Goal: Task Accomplishment & Management: Manage account settings

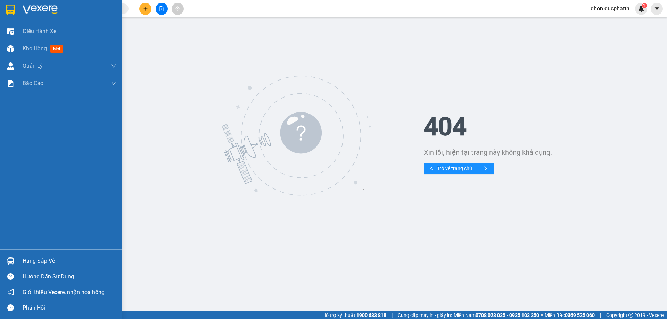
click at [54, 257] on div "Hàng sắp về" at bounding box center [70, 261] width 94 height 10
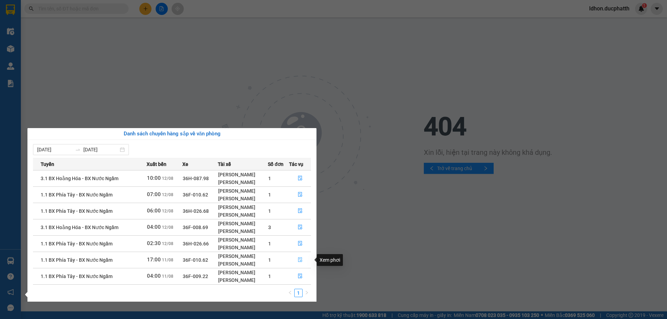
click at [298, 261] on icon "file-done" at bounding box center [300, 260] width 4 height 5
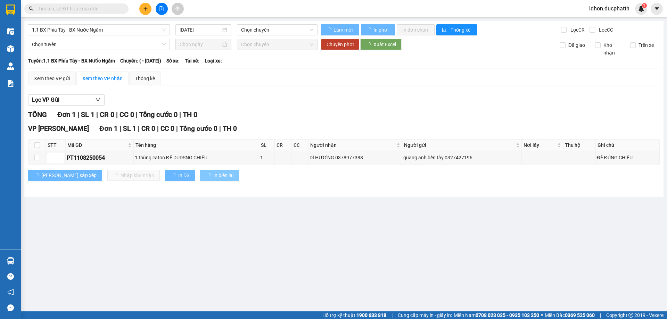
type input "[DATE]"
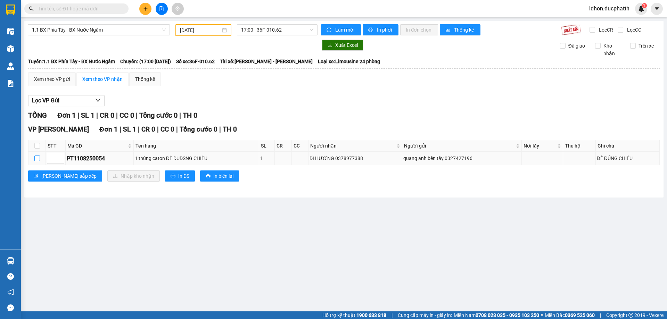
click at [37, 162] on label at bounding box center [37, 159] width 6 height 8
click at [37, 161] on input "checkbox" at bounding box center [37, 159] width 6 height 6
checkbox input "true"
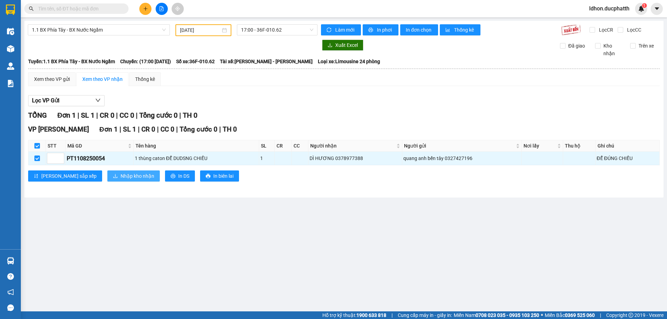
click at [107, 181] on button "Nhập kho nhận" at bounding box center [133, 176] width 52 height 11
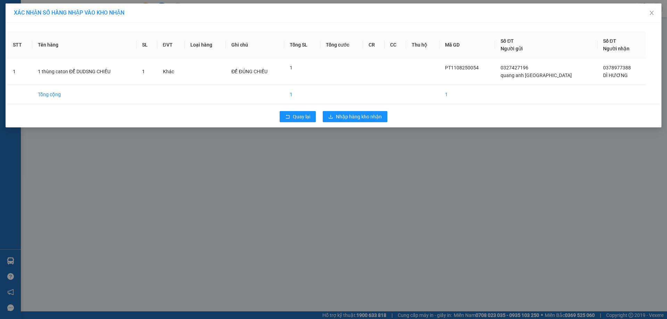
click at [318, 164] on div "XÁC NHẬN SỐ HÀNG NHẬP VÀO KHO NHẬN STT Tên hàng SL ĐVT Loại hàng Ghi chú Tổng S…" at bounding box center [333, 159] width 667 height 319
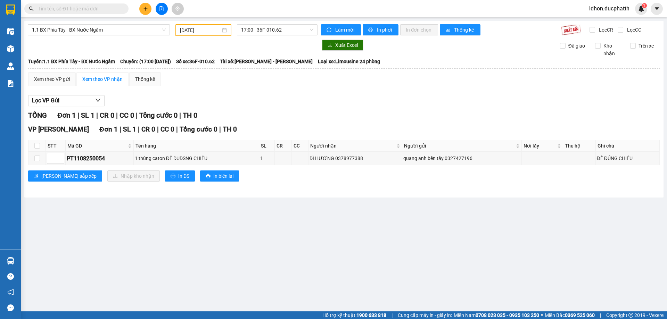
click at [69, 261] on main "1.1 BX Phía Tây - BX Nước Ngầm 11/08/2025 17:00 - 36F-010.62 Làm mới In phơi In…" at bounding box center [333, 155] width 667 height 311
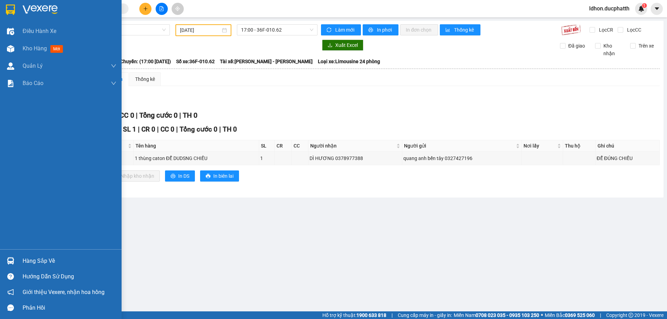
click at [12, 259] on img at bounding box center [10, 260] width 7 height 7
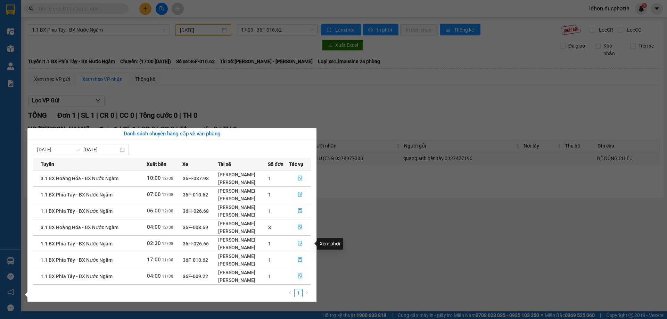
click at [300, 243] on icon "file-done" at bounding box center [300, 243] width 4 height 5
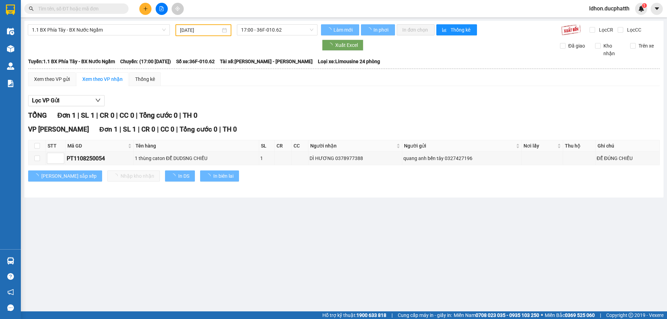
type input "[DATE]"
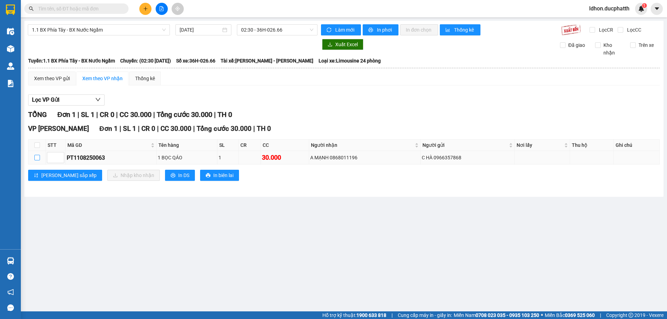
click at [36, 160] on input "checkbox" at bounding box center [37, 158] width 6 height 6
checkbox input "true"
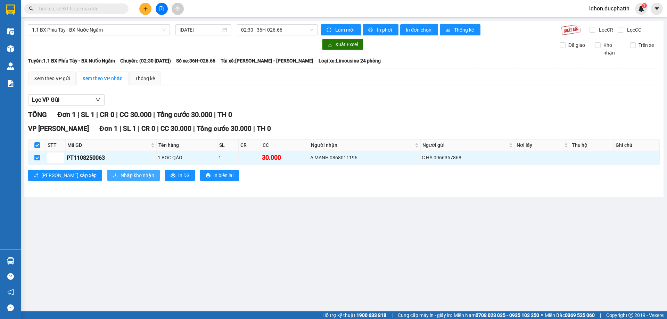
click at [120, 178] on span "Nhập kho nhận" at bounding box center [137, 176] width 34 height 8
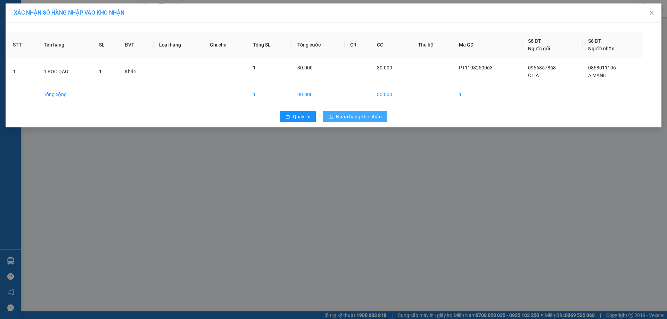
click at [346, 113] on button "Nhập hàng kho nhận" at bounding box center [355, 116] width 65 height 11
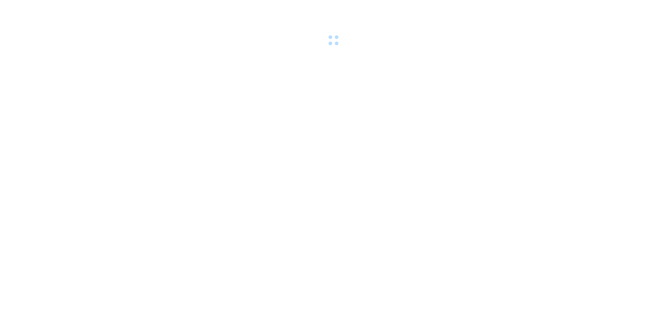
click at [10, 259] on body at bounding box center [333, 159] width 667 height 319
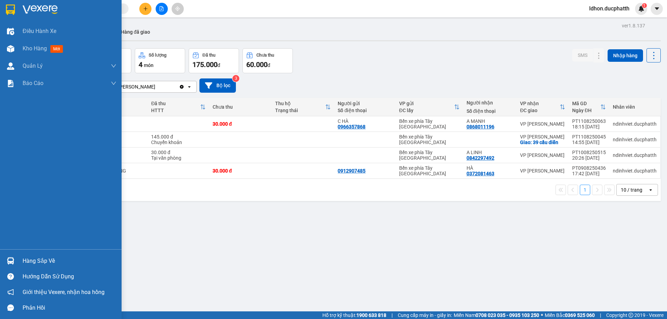
click at [49, 263] on div "Hàng sắp về" at bounding box center [70, 261] width 94 height 10
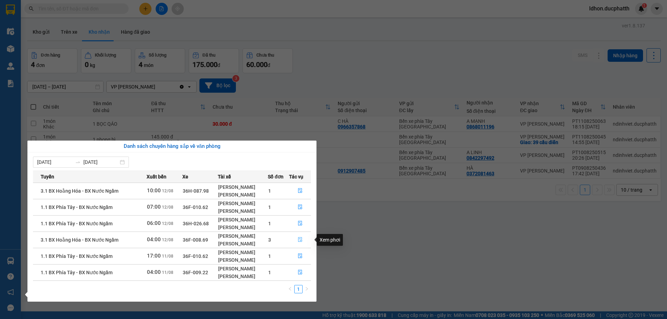
click at [294, 242] on button "button" at bounding box center [300, 239] width 22 height 11
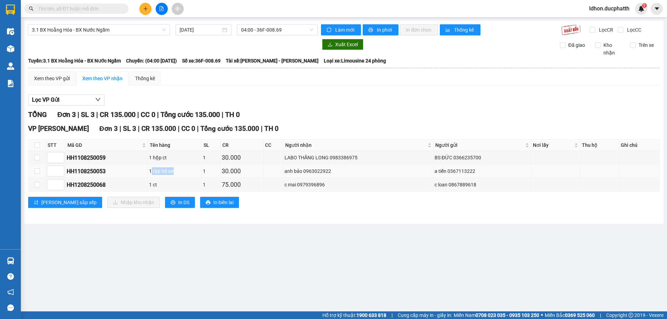
drag, startPoint x: 167, startPoint y: 171, endPoint x: 156, endPoint y: 171, distance: 11.5
click at [156, 171] on div "1 tập hồ sơ" at bounding box center [174, 171] width 51 height 8
click at [152, 177] on td "1 tập hồ sơ" at bounding box center [175, 172] width 54 height 14
drag, startPoint x: 168, startPoint y: 161, endPoint x: 155, endPoint y: 161, distance: 13.2
click at [155, 161] on div "1 hộp ct" at bounding box center [174, 158] width 51 height 8
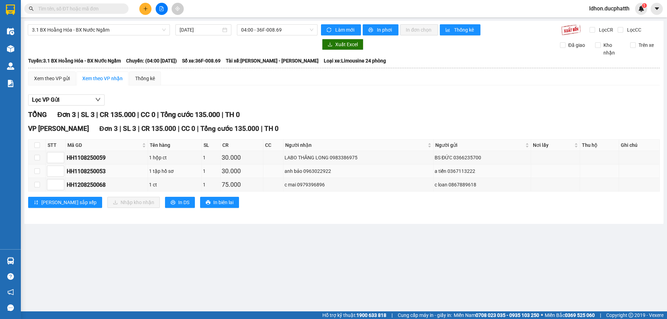
click at [177, 173] on div "1 tập hồ sơ" at bounding box center [174, 171] width 51 height 8
click at [140, 186] on div "HH1208250068" at bounding box center [107, 185] width 80 height 9
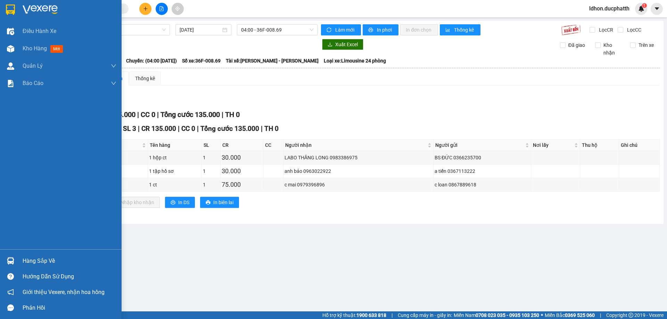
click at [7, 262] on img at bounding box center [10, 260] width 7 height 7
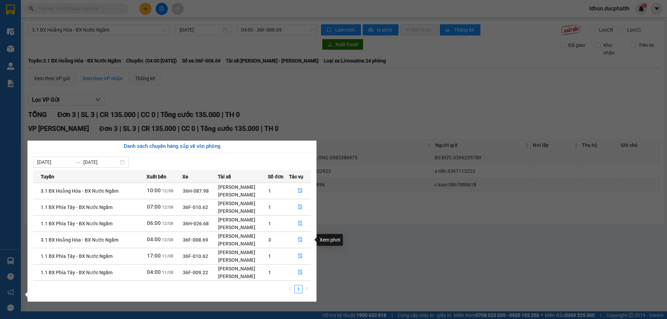
click at [326, 244] on div "Xem phơi" at bounding box center [330, 240] width 26 height 12
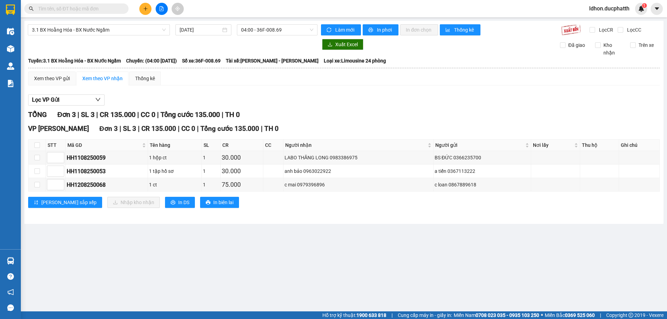
click at [434, 250] on section "Kết quả tìm kiếm ( 0 ) Bộ lọc No Data ldhon.ducphatth 1 Điều hành xe Kho hàng m…" at bounding box center [333, 159] width 667 height 319
click at [40, 158] on td at bounding box center [36, 158] width 17 height 14
click at [32, 160] on td at bounding box center [36, 158] width 17 height 14
drag, startPoint x: 38, startPoint y: 171, endPoint x: 37, endPoint y: 185, distance: 13.9
click at [37, 185] on input "checkbox" at bounding box center [37, 185] width 6 height 6
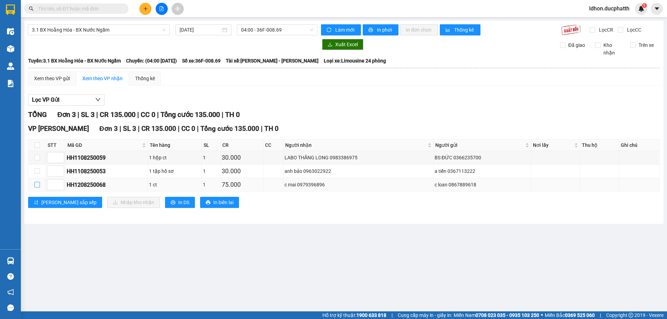
checkbox input "true"
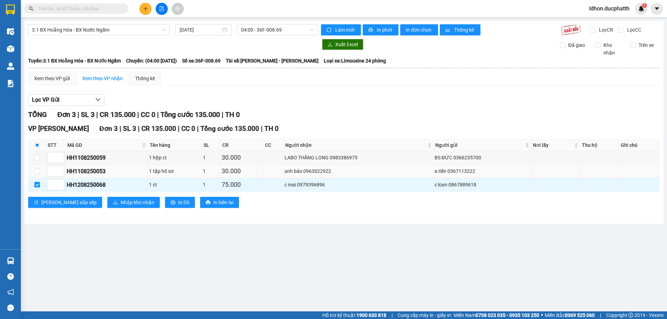
click at [33, 168] on td at bounding box center [36, 172] width 17 height 14
click at [35, 172] on input "checkbox" at bounding box center [37, 171] width 6 height 6
checkbox input "true"
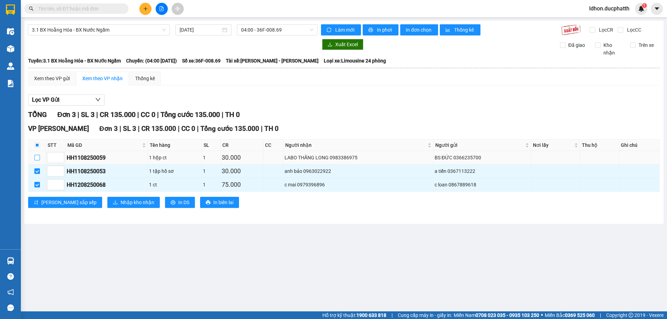
click at [37, 158] on input "checkbox" at bounding box center [37, 158] width 6 height 6
checkbox input "true"
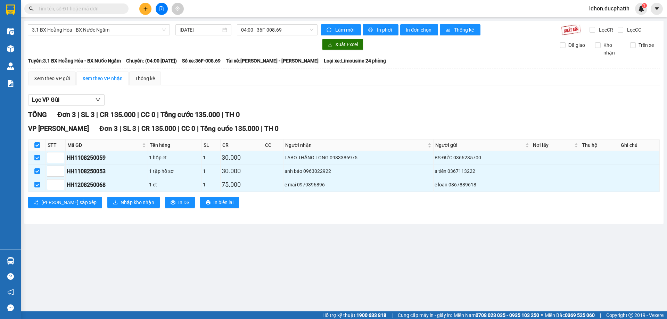
drag, startPoint x: 361, startPoint y: 88, endPoint x: 314, endPoint y: 90, distance: 47.2
click at [314, 90] on div "Xem theo VP gửi Xem theo VP nhận Thống kê Lọc VP Gửi TỔNG Đơn 3 | SL 3 | CR 13…" at bounding box center [343, 144] width 631 height 145
click at [120, 206] on span "Nhập kho nhận" at bounding box center [137, 203] width 34 height 8
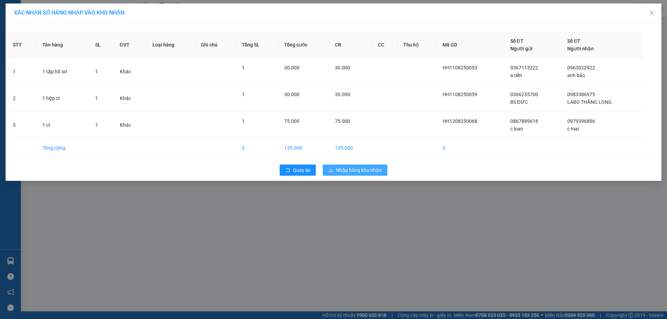
click at [366, 172] on span "Nhập hàng kho nhận" at bounding box center [359, 170] width 46 height 8
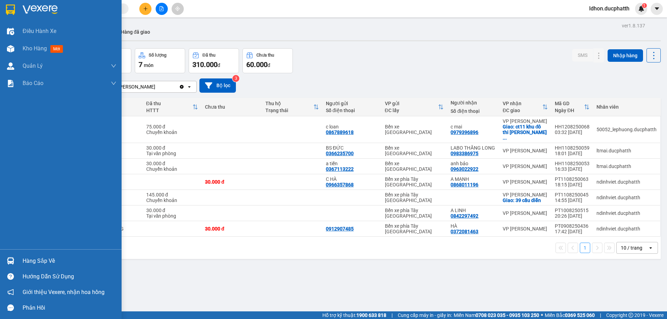
click at [11, 257] on div at bounding box center [11, 261] width 12 height 12
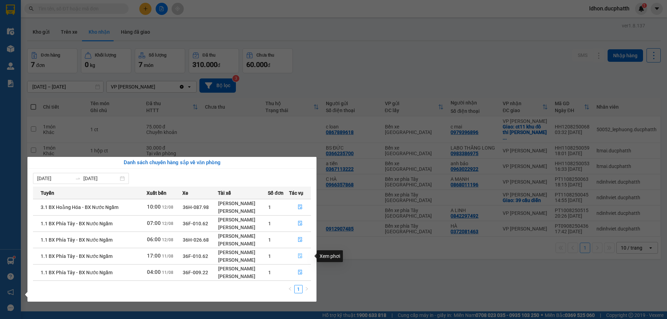
click at [296, 258] on button "button" at bounding box center [300, 256] width 22 height 11
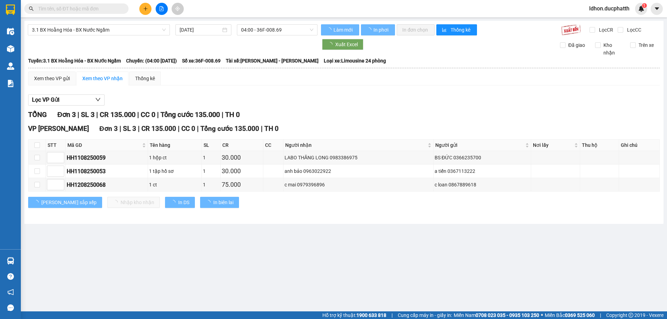
type input "[DATE]"
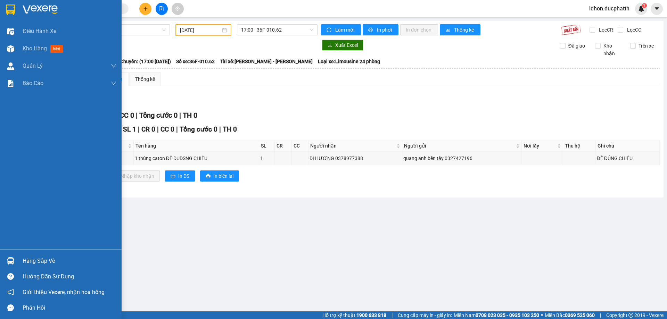
click at [14, 257] on div at bounding box center [11, 261] width 12 height 12
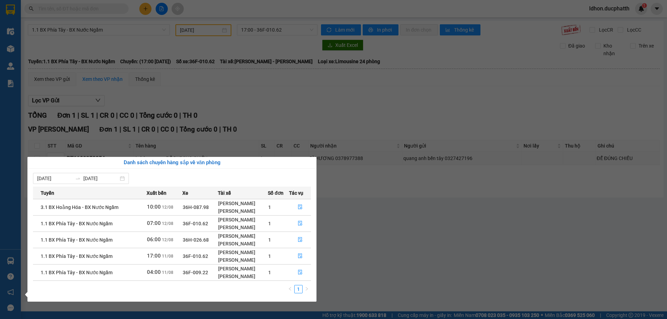
click at [389, 241] on section "Kết quả tìm kiếm ( 0 ) Bộ lọc No Data ldhon.ducphatth 1 Điều hành xe Kho hàng m…" at bounding box center [333, 159] width 667 height 319
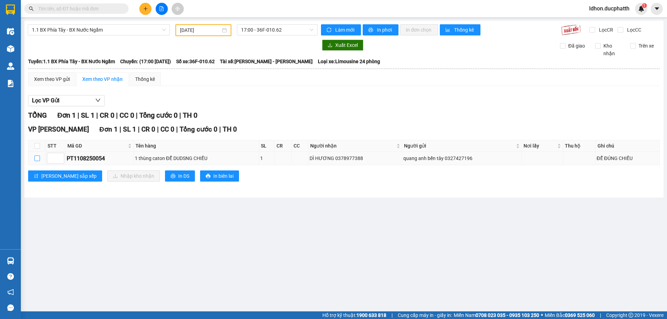
click at [37, 160] on input "checkbox" at bounding box center [37, 159] width 6 height 6
checkbox input "true"
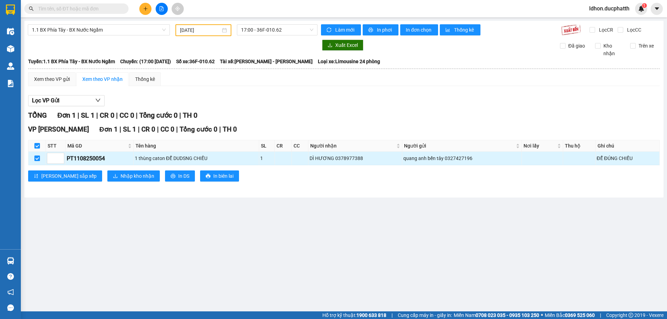
checkbox input "true"
click at [106, 182] on div "VP Ngọc Hồi Đơn 1 | SL 1 | CR 0 | CC 0 | Tổng cước 0 | TH 0 STT Mã GD Tên hàng …" at bounding box center [343, 155] width 631 height 63
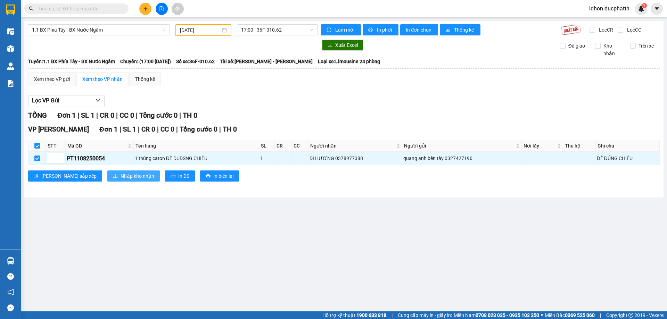
click at [122, 175] on span "Nhập kho nhận" at bounding box center [137, 176] width 34 height 8
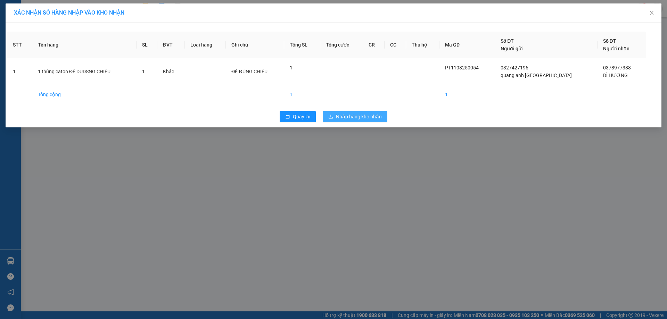
click at [360, 121] on button "Nhập hàng kho nhận" at bounding box center [355, 116] width 65 height 11
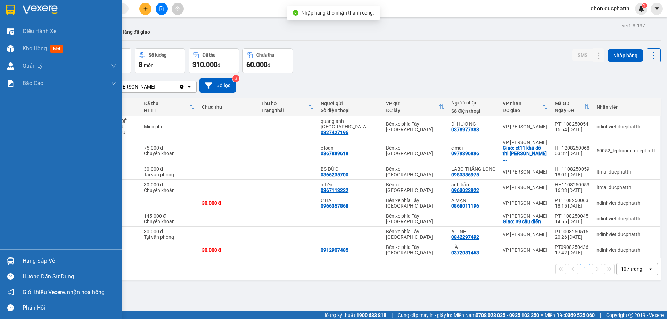
click at [20, 257] on div "Hàng sắp về" at bounding box center [61, 261] width 122 height 16
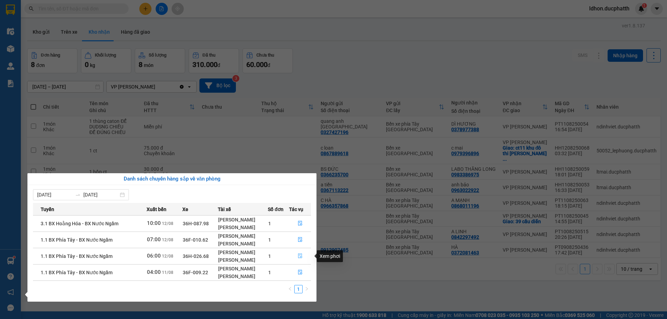
click at [302, 254] on icon "file-done" at bounding box center [300, 256] width 4 height 5
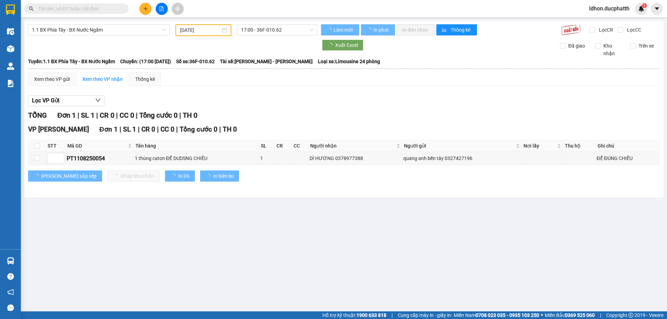
type input "[DATE]"
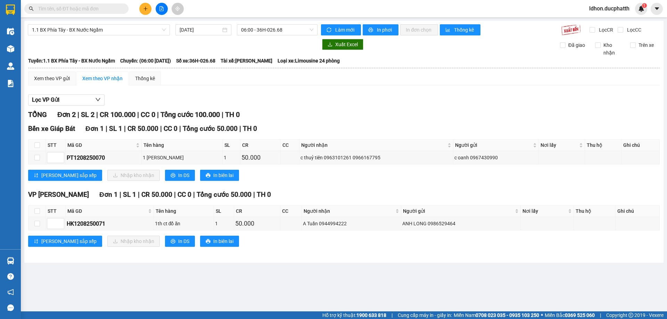
drag, startPoint x: 293, startPoint y: 170, endPoint x: 272, endPoint y: 179, distance: 22.4
click at [272, 179] on div "[PERSON_NAME] sắp xếp Nhập kho nhận In DS In biên lai" at bounding box center [343, 175] width 631 height 11
